Goal: Check status: Check status

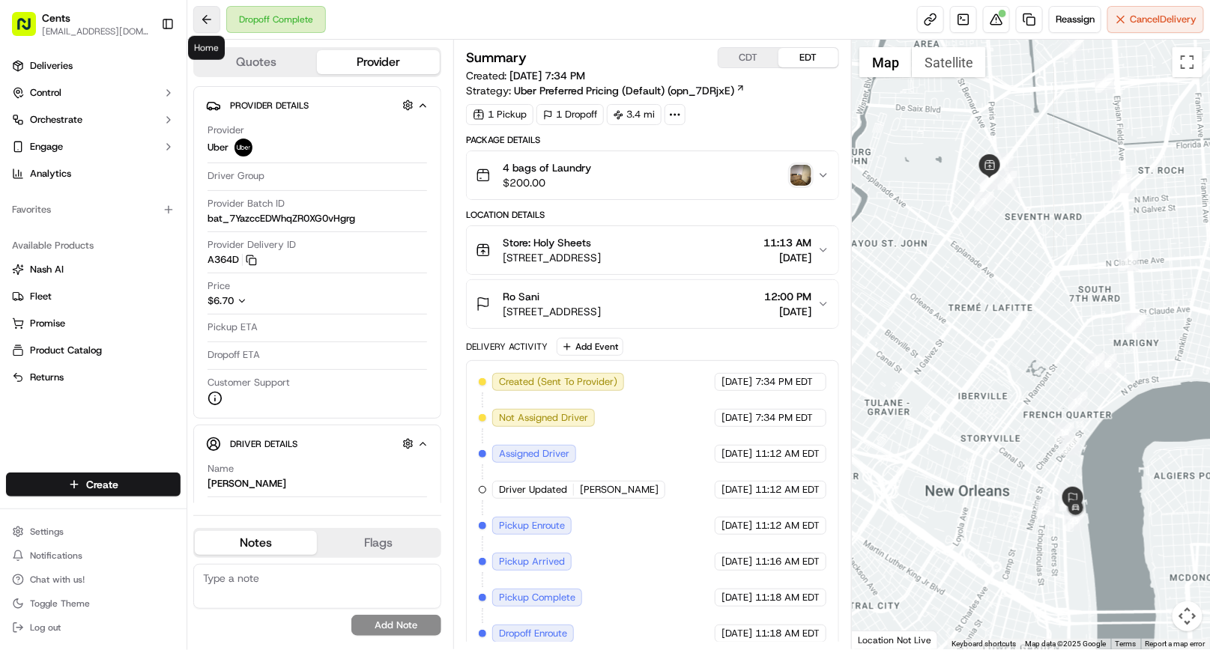
click at [203, 24] on button at bounding box center [206, 19] width 27 height 27
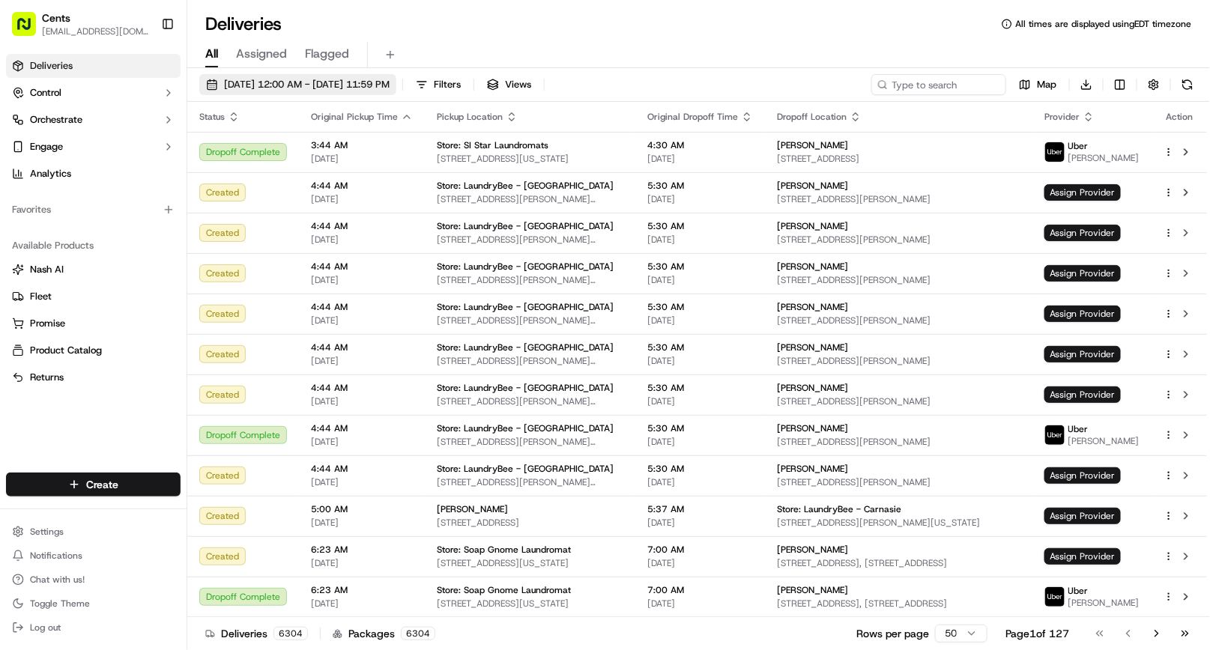
click at [283, 84] on span "[DATE] 12:00 AM - [DATE] 11:59 PM" at bounding box center [307, 84] width 166 height 13
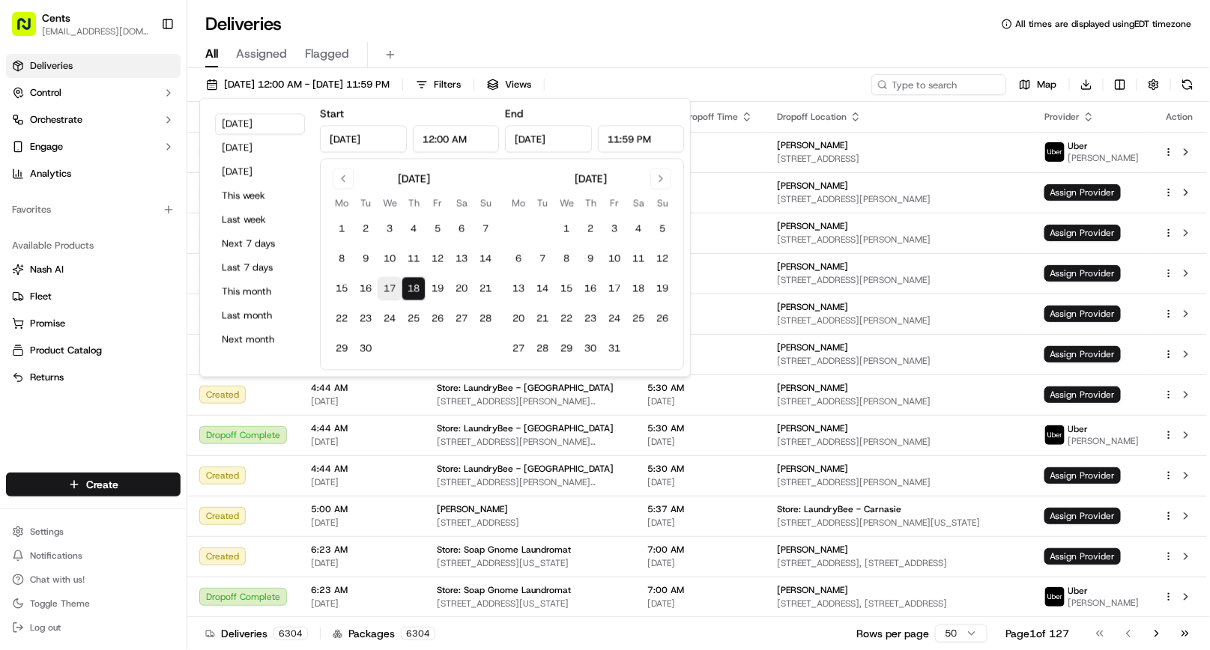
click at [388, 289] on button "17" at bounding box center [390, 289] width 24 height 24
type input "[DATE]"
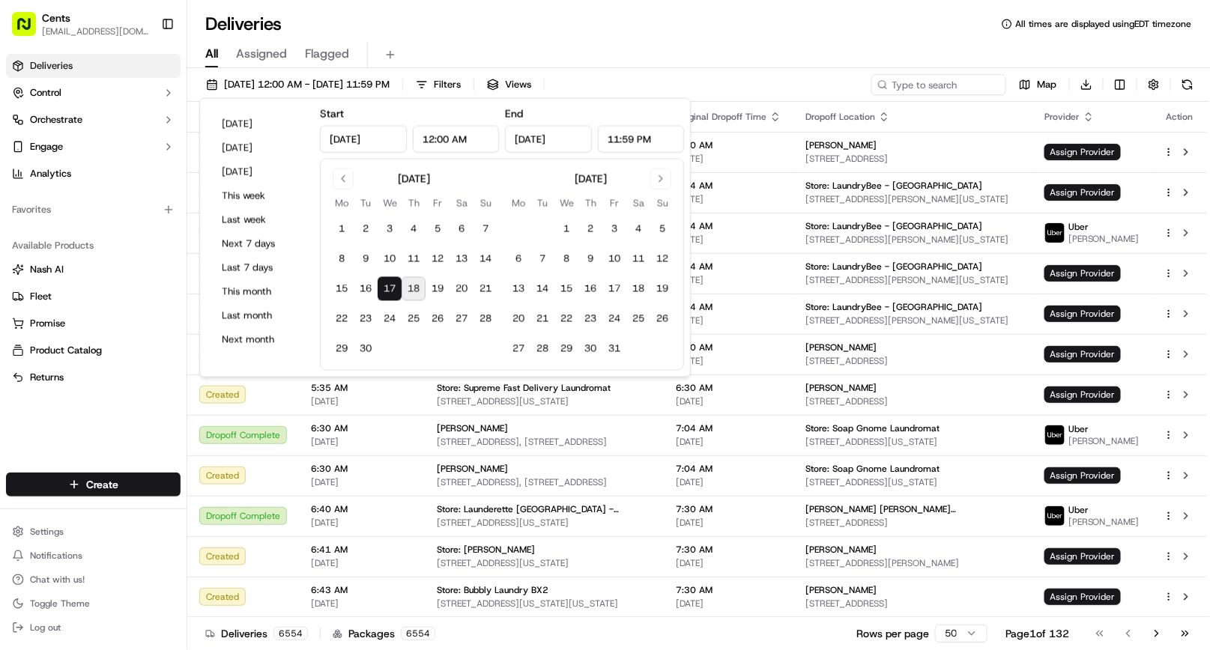
click at [677, 38] on div "All Assigned Flagged" at bounding box center [698, 52] width 1023 height 32
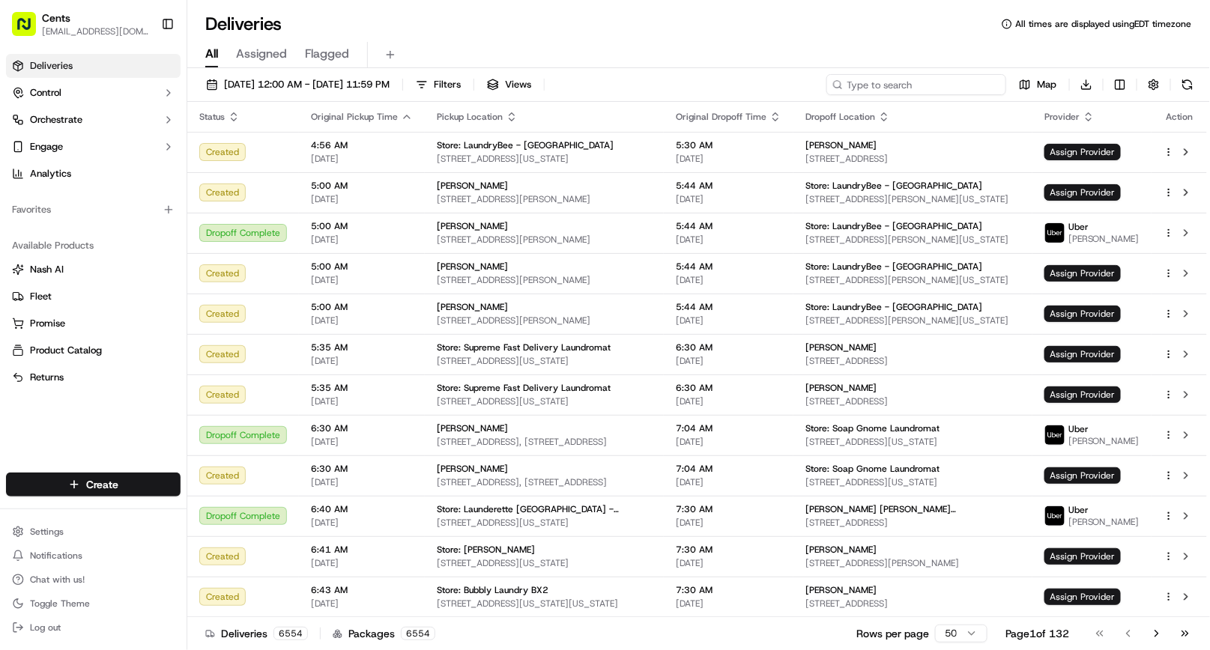
click at [928, 75] on input at bounding box center [916, 84] width 180 height 21
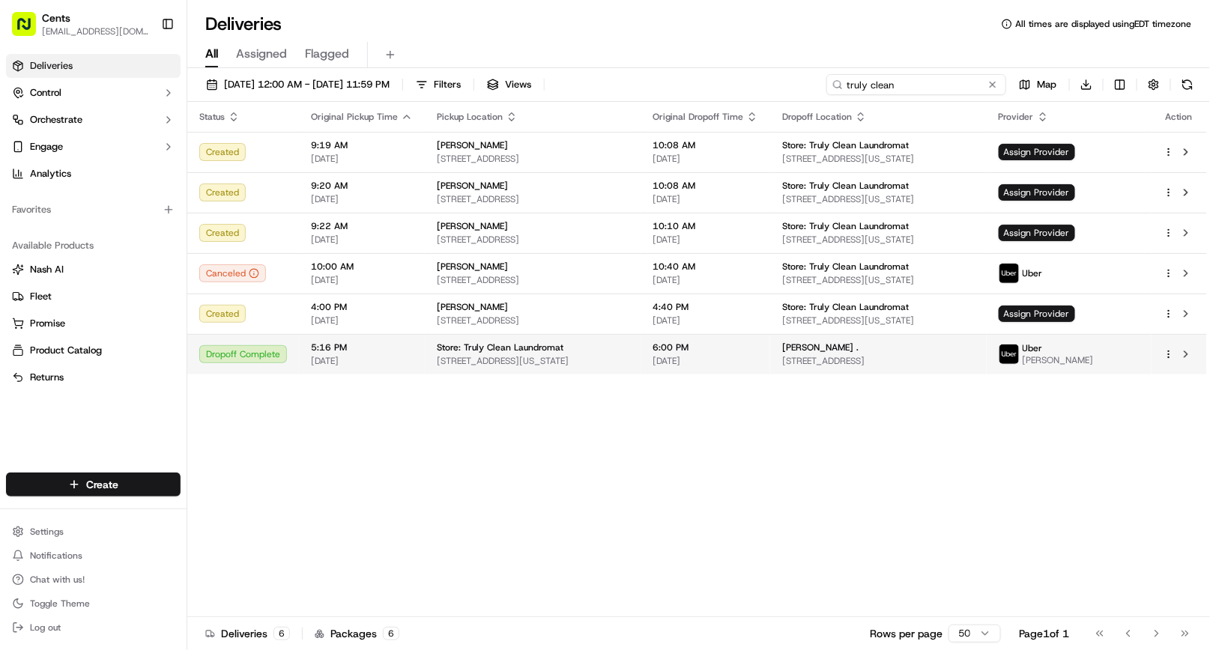
type input "truly clean"
click at [585, 348] on div "Store: Truly Clean Laundromat" at bounding box center [533, 348] width 192 height 12
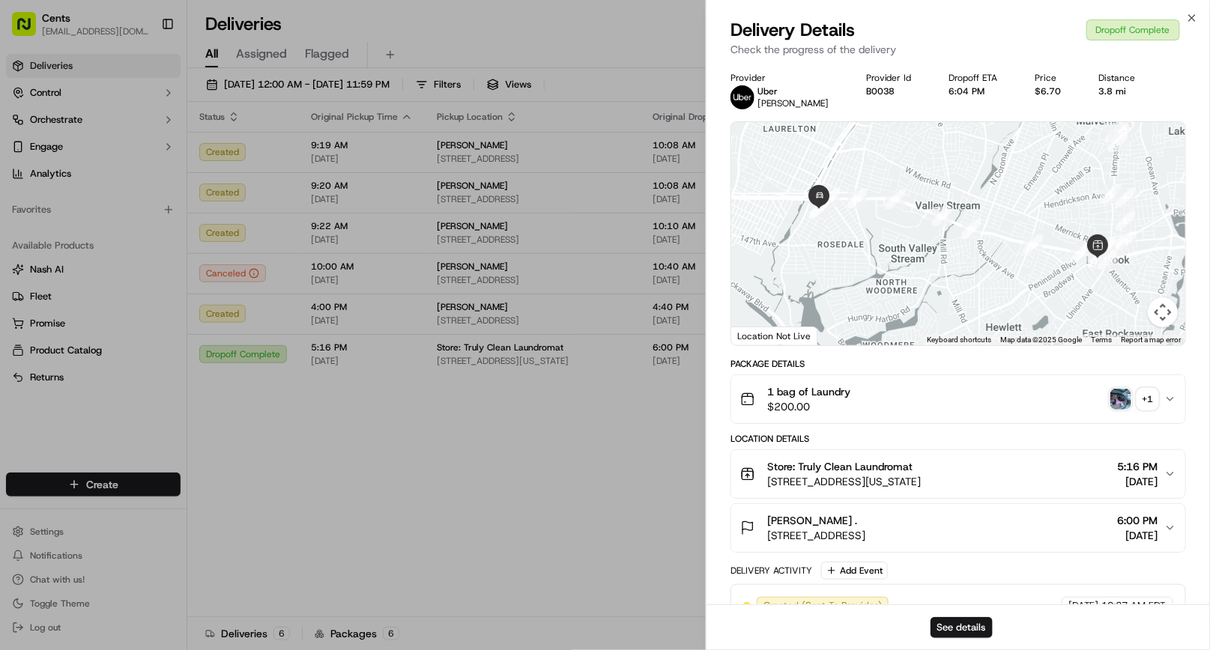
click at [1114, 398] on img "button" at bounding box center [1120, 399] width 21 height 21
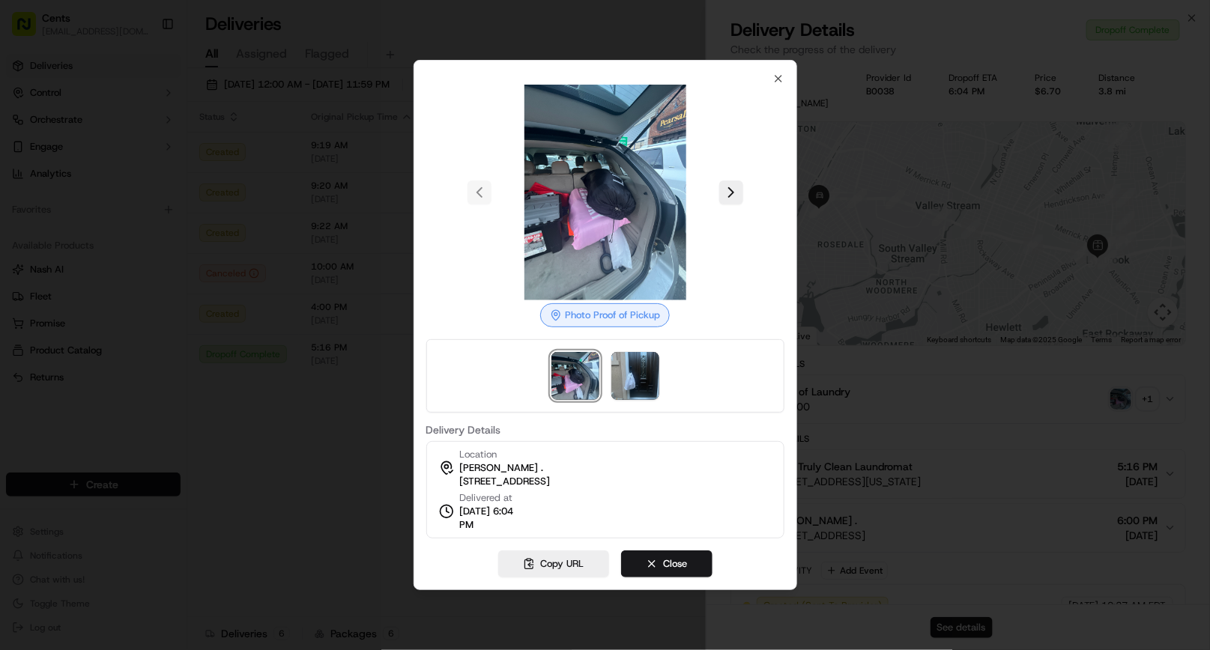
click at [1086, 405] on div at bounding box center [605, 325] width 1210 height 650
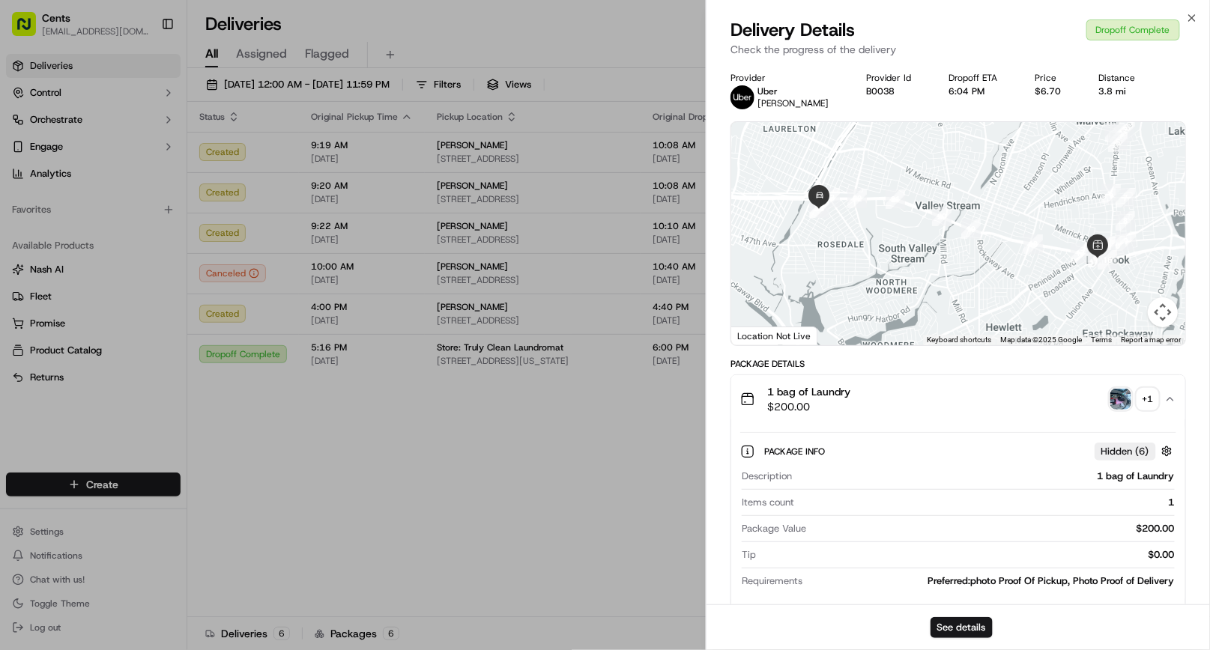
click at [1143, 395] on div "+ 1" at bounding box center [1147, 399] width 21 height 21
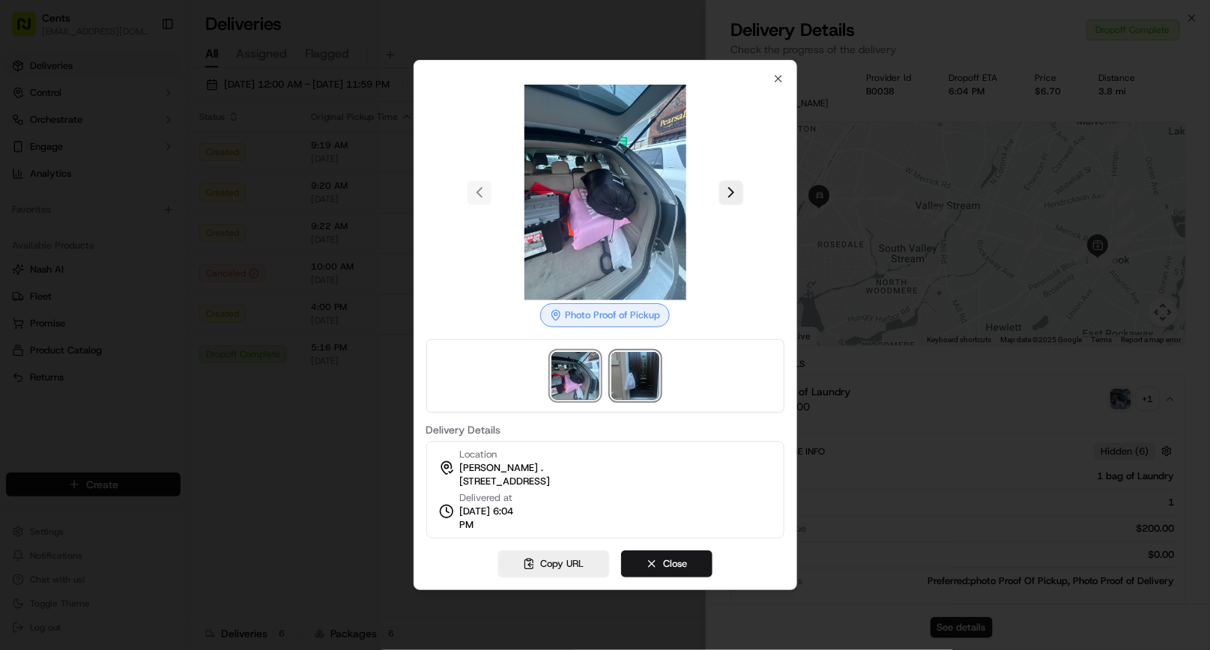
click at [640, 365] on img at bounding box center [635, 376] width 48 height 48
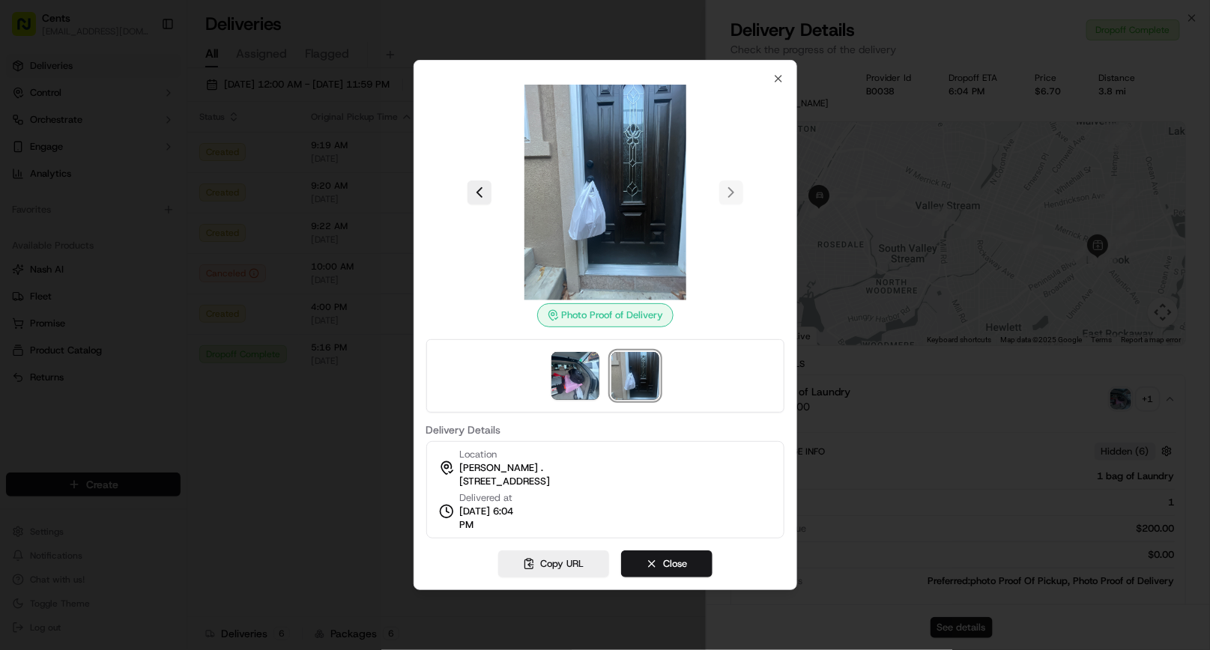
click at [814, 418] on div at bounding box center [605, 325] width 1210 height 650
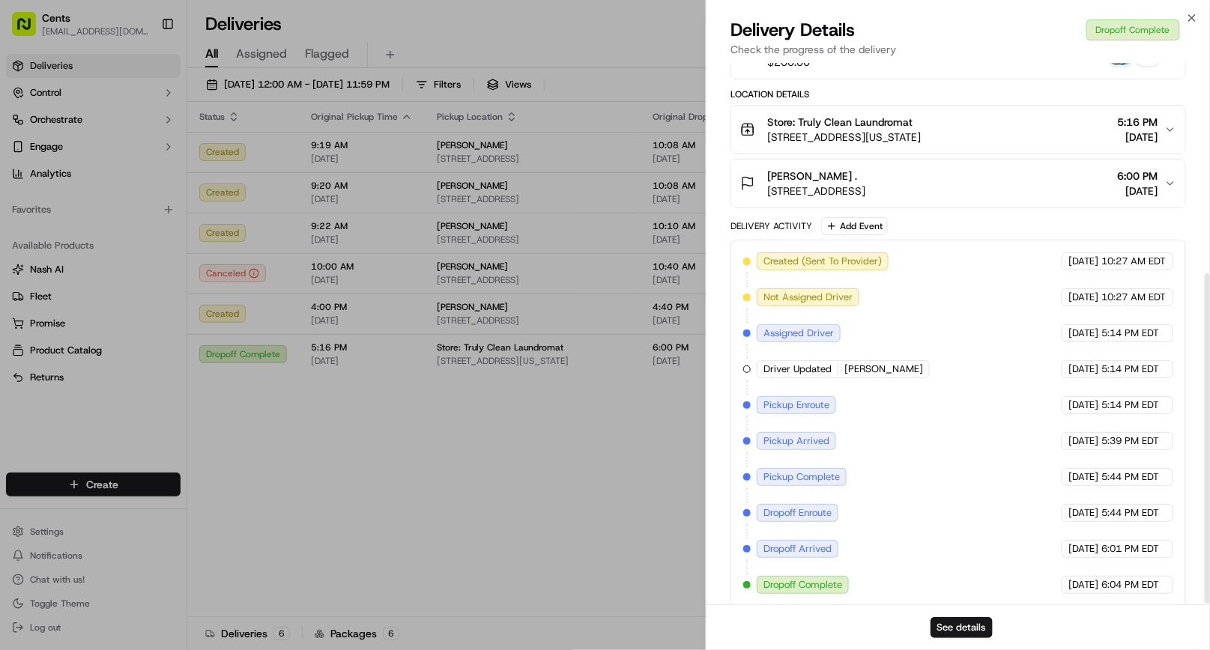
scroll to position [346, 0]
click at [953, 632] on button "See details" at bounding box center [962, 627] width 62 height 21
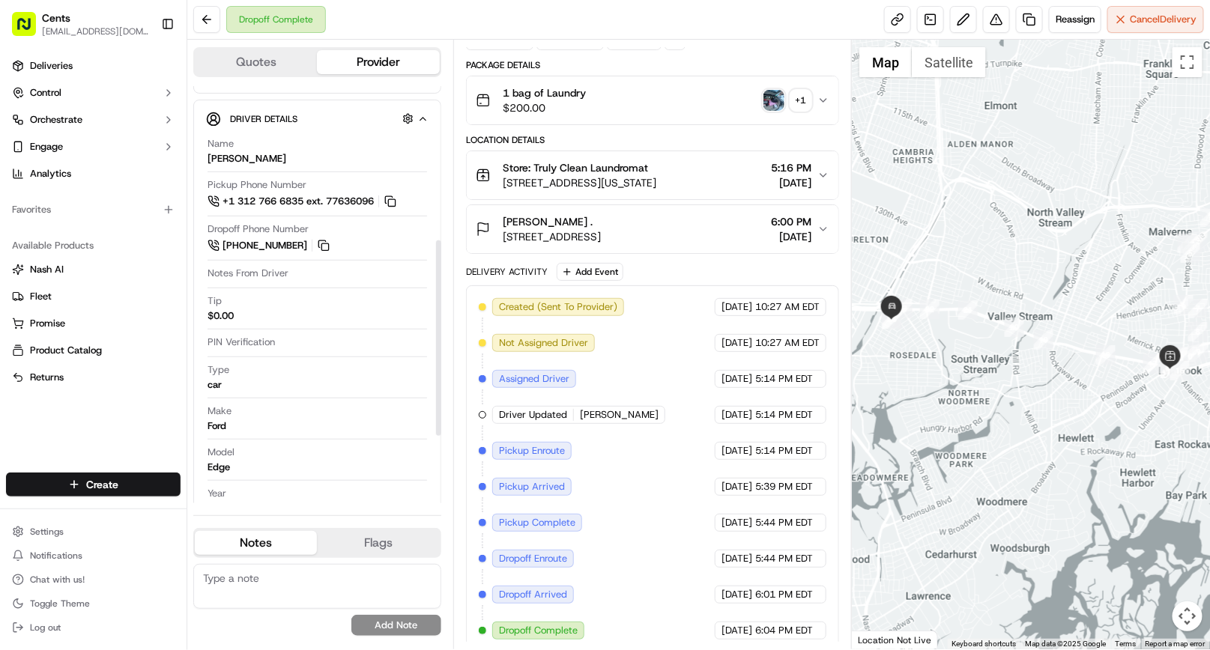
scroll to position [331, 0]
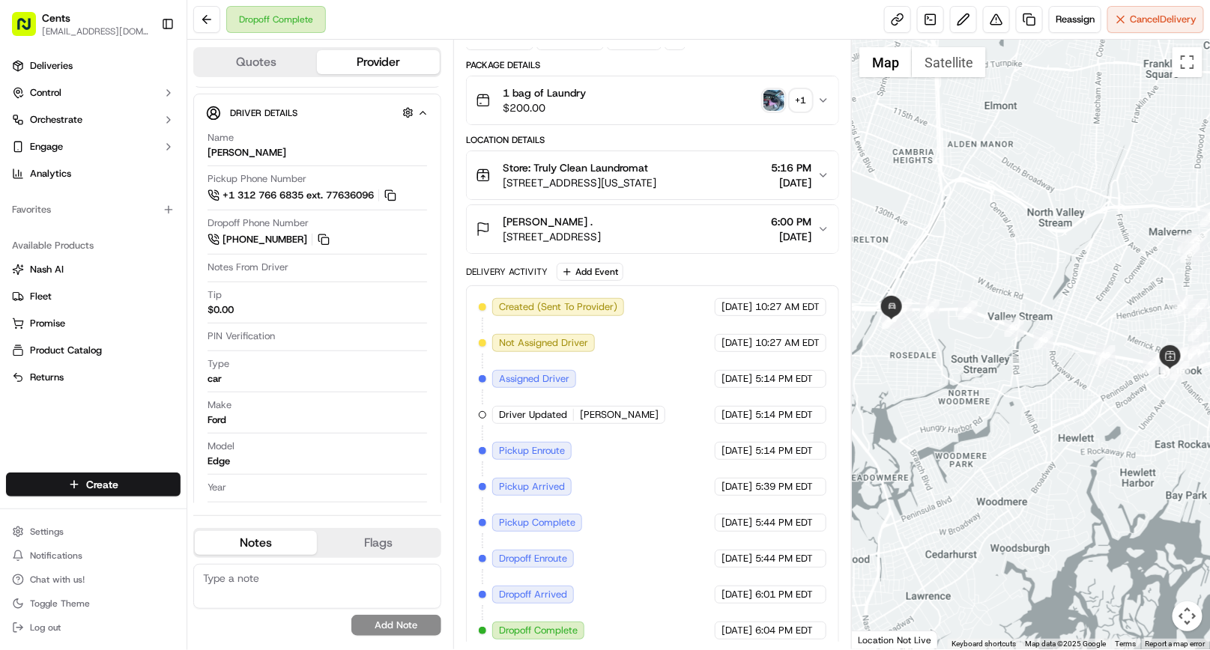
click at [778, 103] on img "button" at bounding box center [773, 100] width 21 height 21
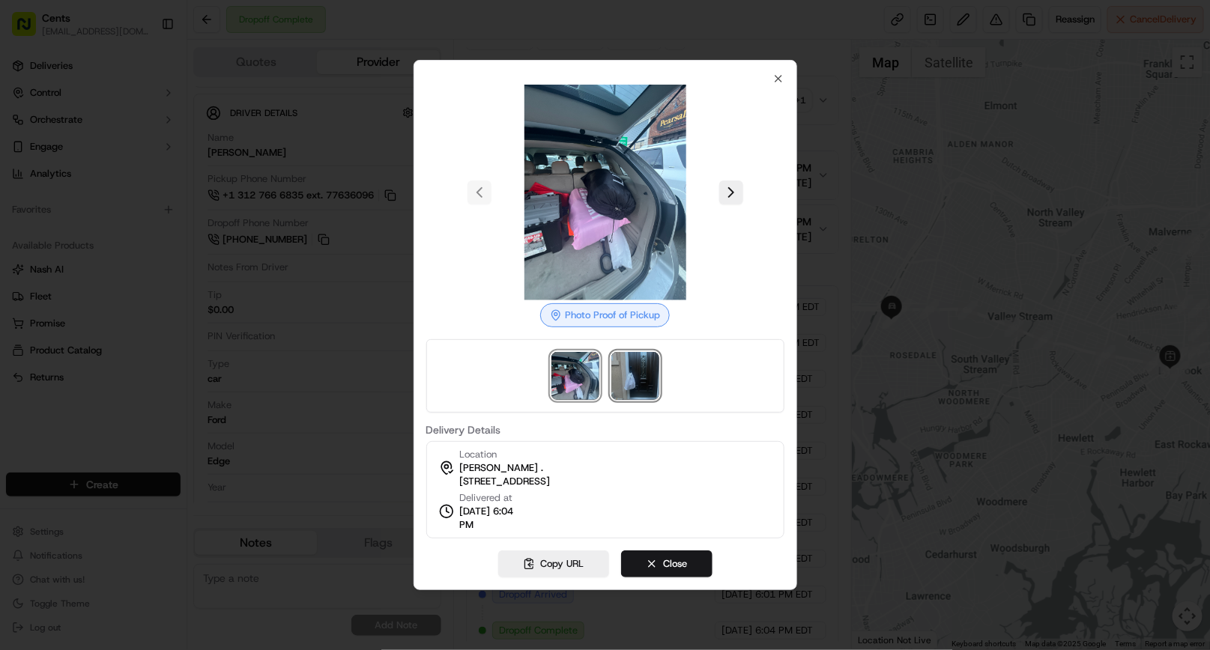
click at [641, 374] on img at bounding box center [635, 376] width 48 height 48
